Goal: Communication & Community: Share content

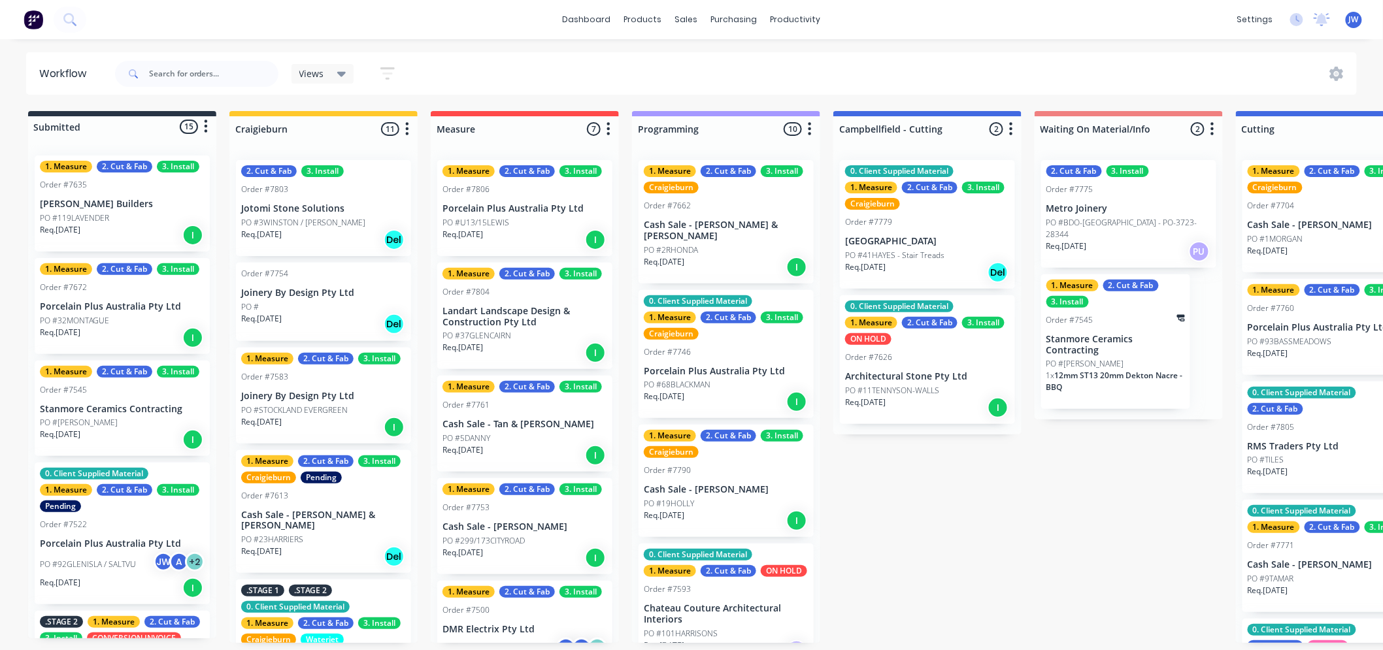
scroll to position [456, 0]
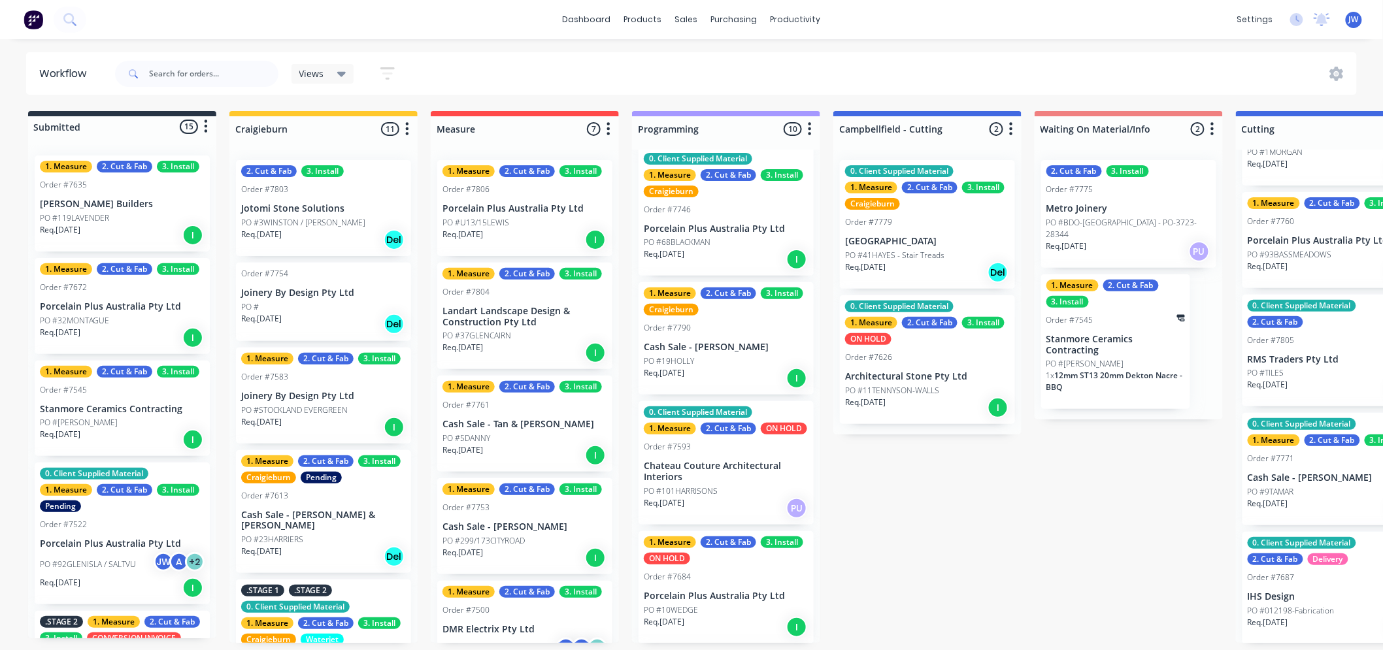
click at [874, 56] on div "Views Save new view None (Default) edit Value edit Week 1 - Priorities edit Sho…" at bounding box center [734, 73] width 1245 height 39
click at [991, 546] on div "Submitted 15 Status colour #273444 hex #273444 Save Cancel Summaries Total orde…" at bounding box center [1364, 377] width 2748 height 532
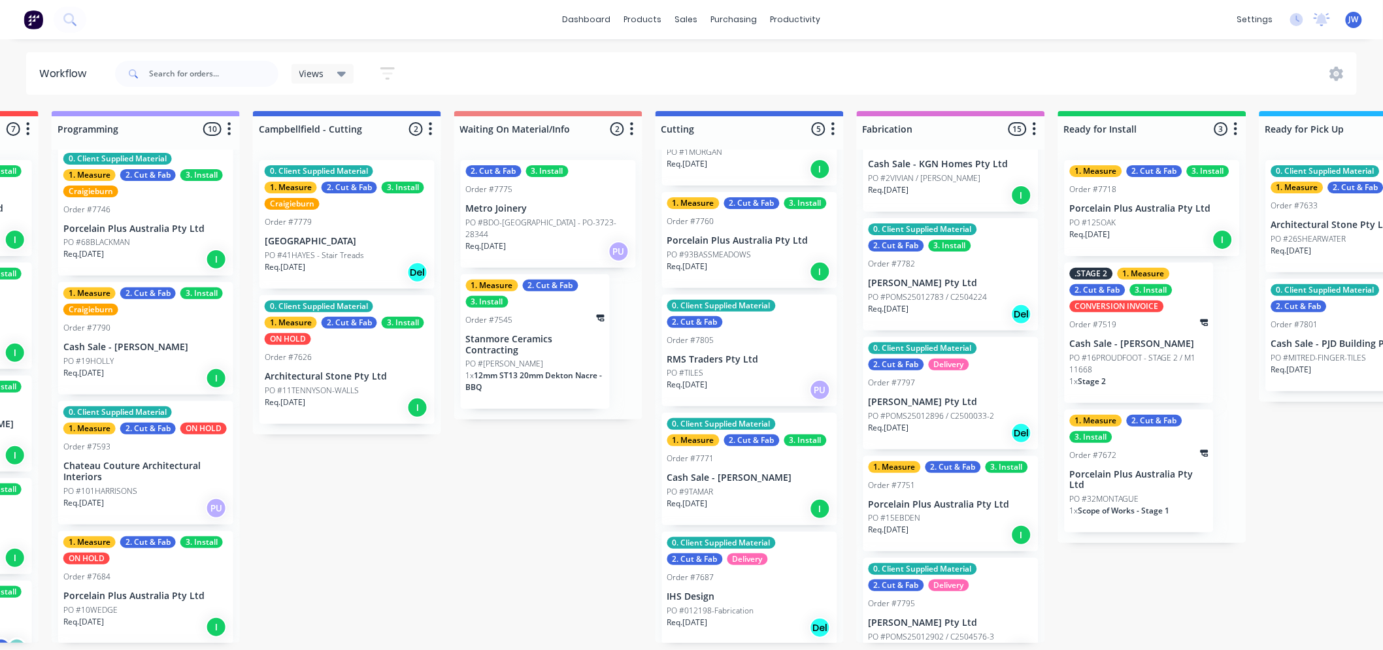
scroll to position [3, 612]
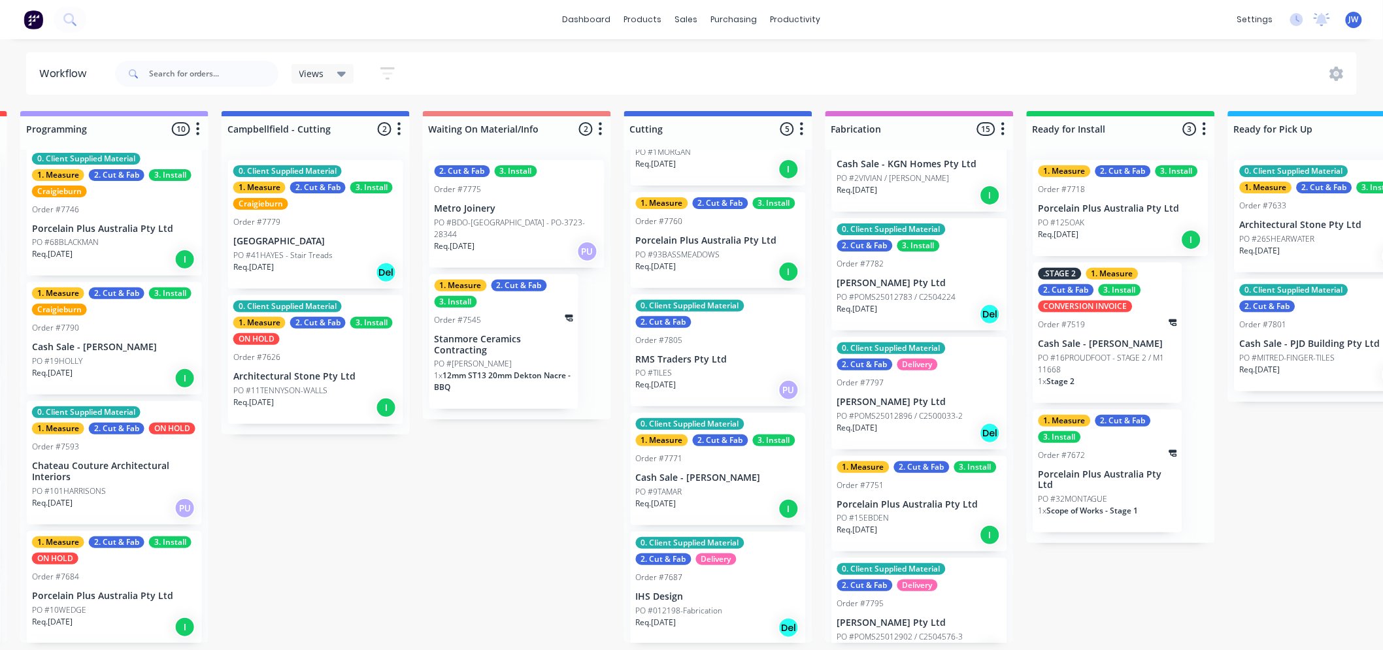
click at [926, 161] on p "Cash Sale - KGN Homes Pty Ltd" at bounding box center [919, 164] width 165 height 11
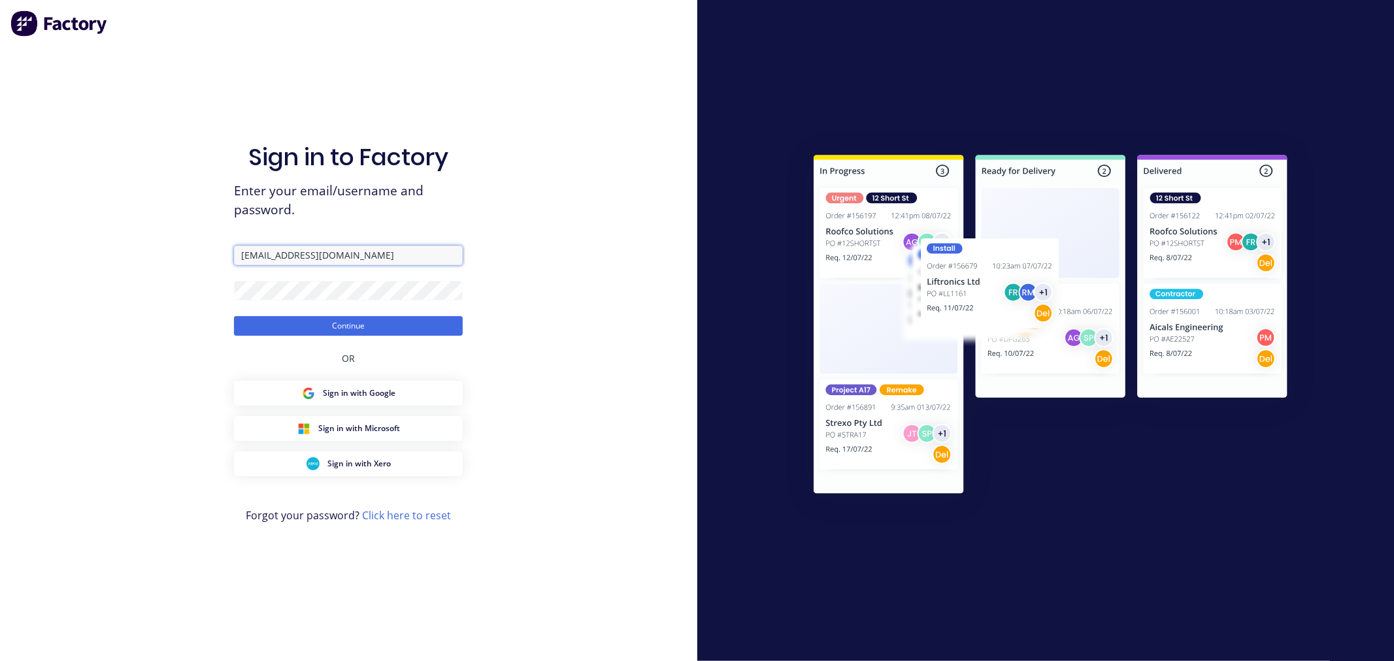
click at [355, 255] on input "[EMAIL_ADDRESS][DOMAIN_NAME]" at bounding box center [348, 256] width 229 height 20
type input "[EMAIL_ADDRESS][DOMAIN_NAME]"
click at [358, 323] on button "Continue" at bounding box center [348, 326] width 229 height 20
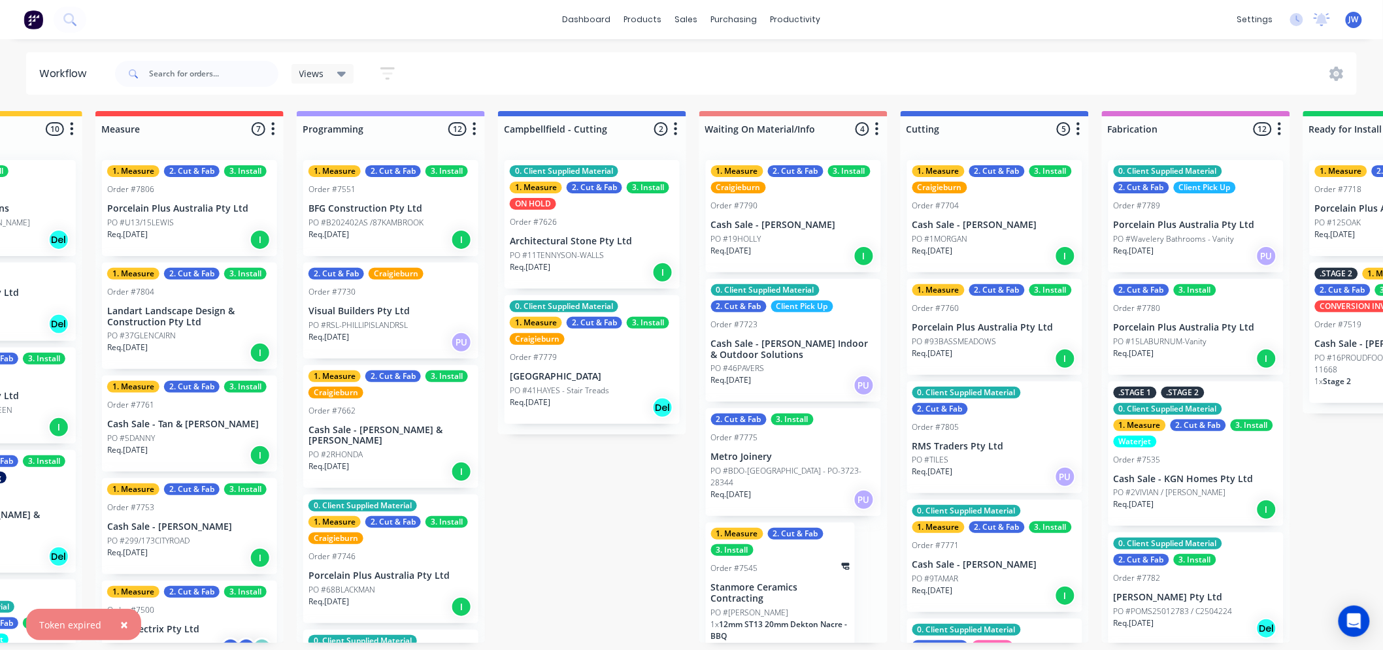
scroll to position [0, 337]
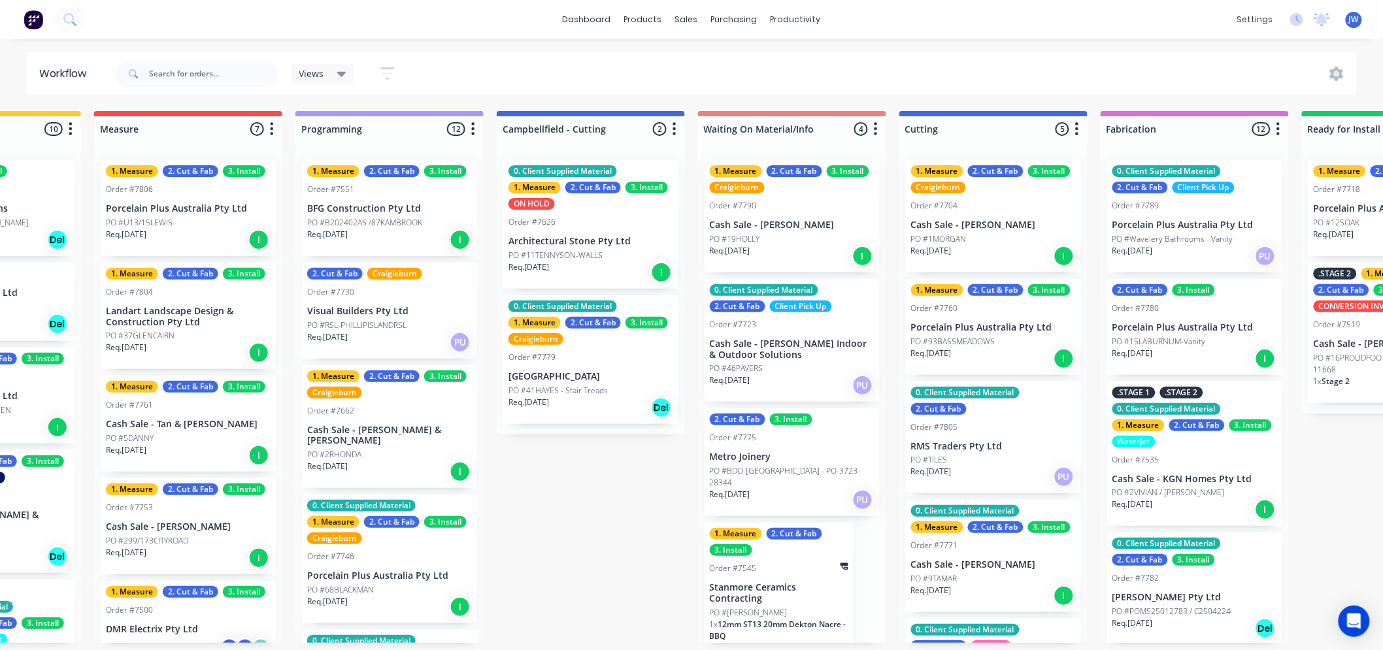
click at [1193, 487] on p "PO #2VIVIAN / [PERSON_NAME]" at bounding box center [1168, 493] width 112 height 12
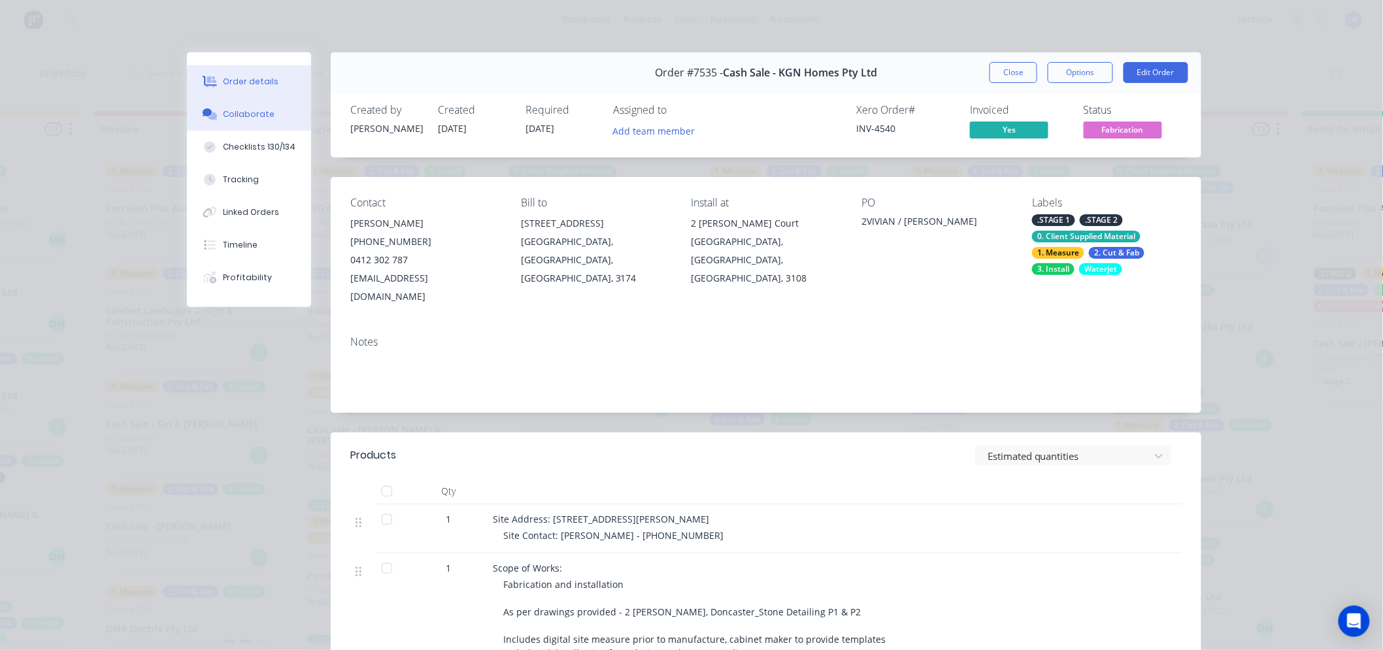
click at [237, 116] on div "Collaborate" at bounding box center [249, 114] width 52 height 12
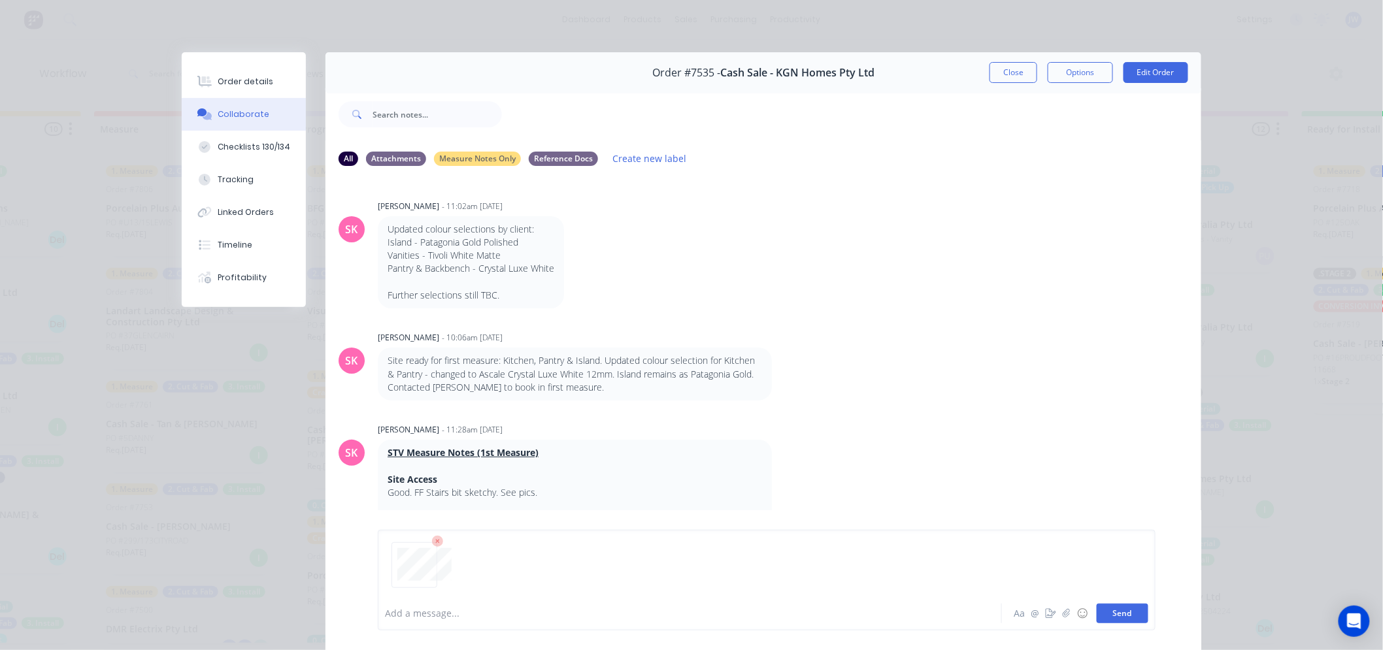
click at [1119, 615] on button "Send" at bounding box center [1122, 614] width 52 height 20
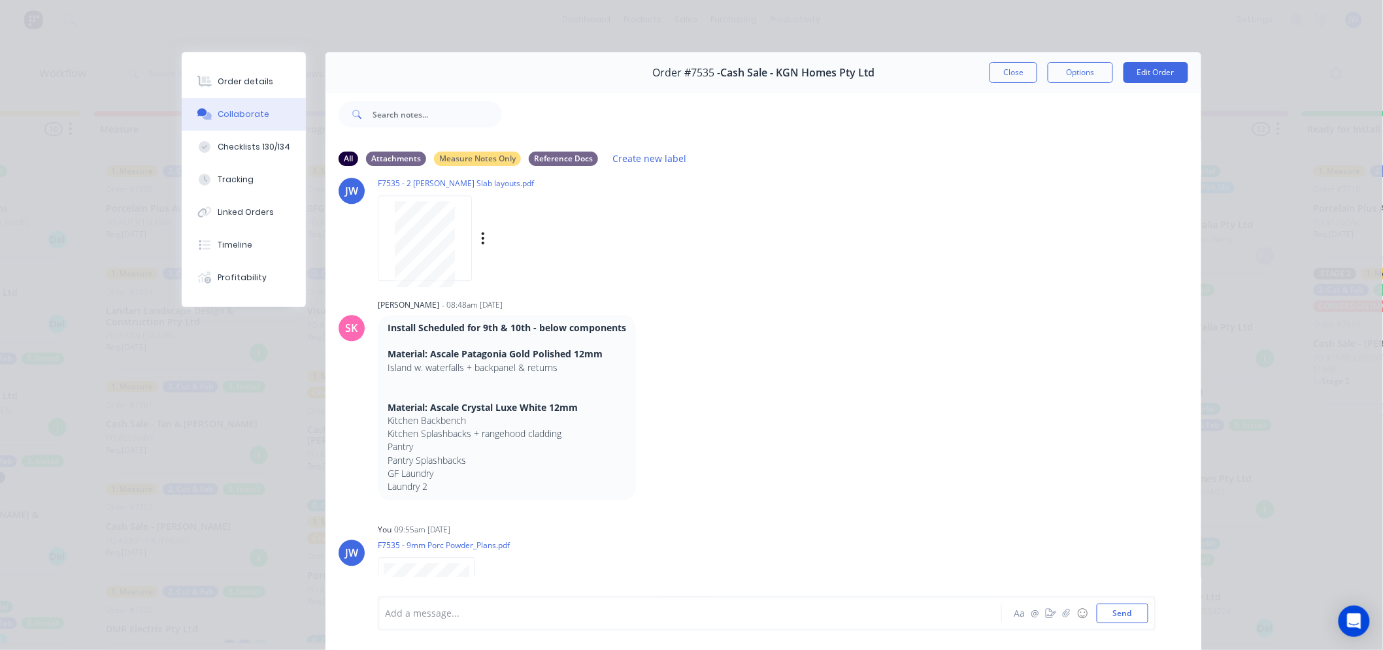
scroll to position [3457, 0]
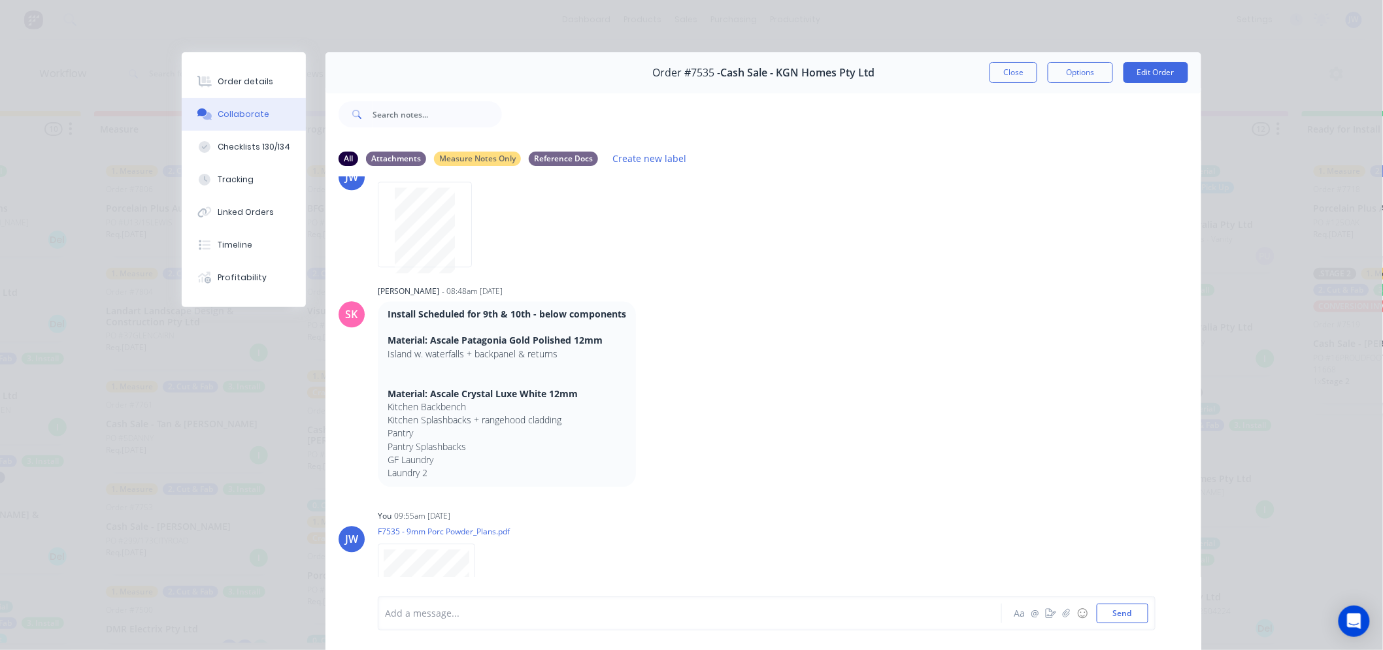
drag, startPoint x: 1000, startPoint y: 76, endPoint x: 1011, endPoint y: 76, distance: 10.5
click at [1000, 76] on button "Close" at bounding box center [1013, 72] width 48 height 21
